Goal: Check status: Check status

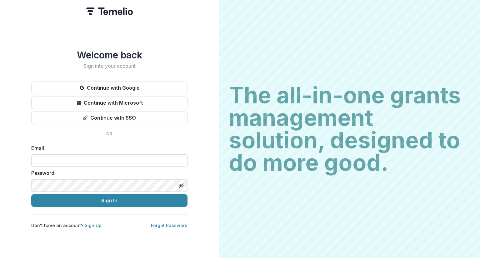
click at [118, 159] on input at bounding box center [109, 160] width 156 height 13
type input "**********"
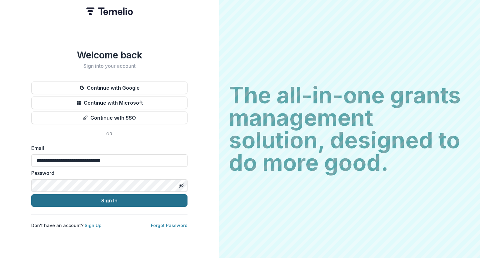
click at [84, 200] on button "Sign In" at bounding box center [109, 200] width 156 height 13
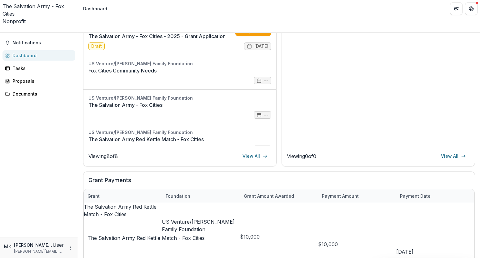
scroll to position [75, 0]
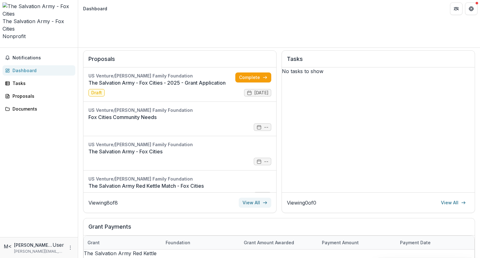
click at [258, 198] on link "View All" at bounding box center [255, 203] width 33 height 10
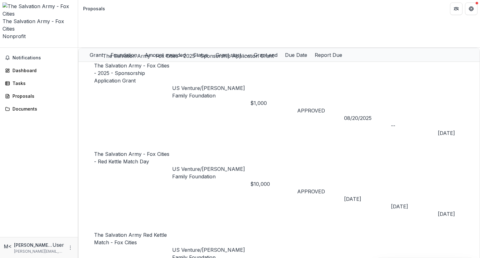
click at [158, 63] on link "The Salvation Army - Fox Cities - 2025 - Sponsorship Application Grant" at bounding box center [131, 73] width 75 height 21
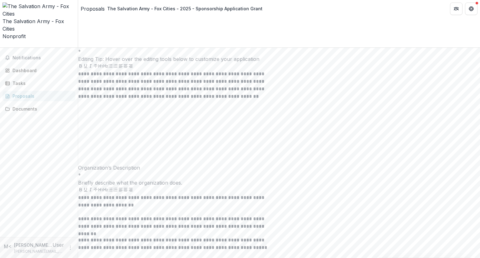
scroll to position [2088, 0]
